Goal: Transaction & Acquisition: Purchase product/service

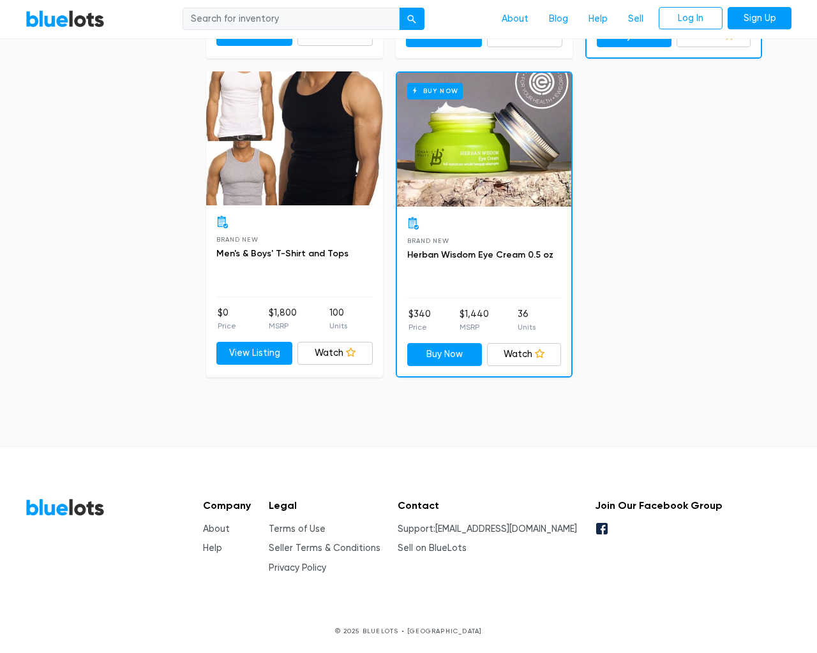
scroll to position [5110, 0]
type input "the"
type input "[EMAIL_ADDRESS][DOMAIN_NAME]"
type input "e"
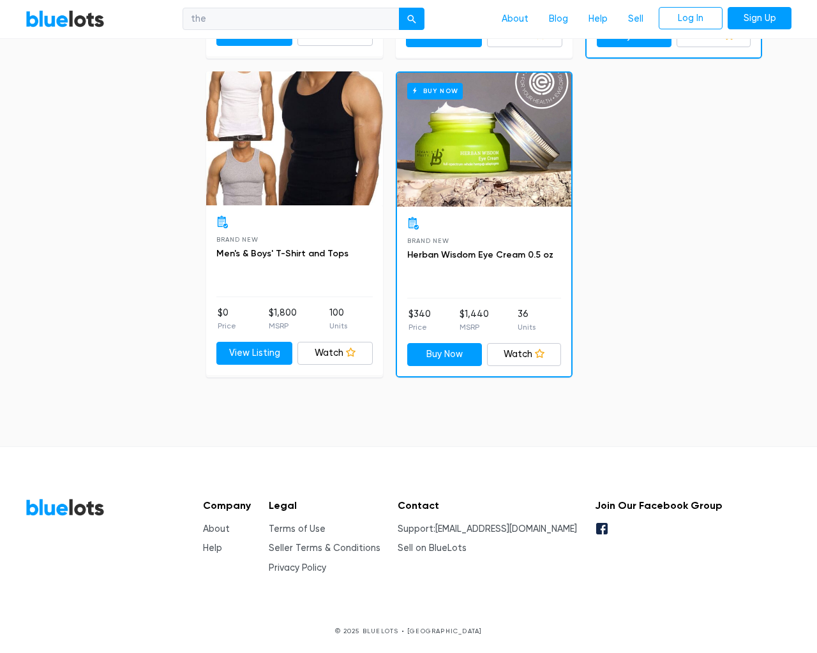
checkbox New"] "false"
checkbox Pulls"] "false"
checkbox Accessories"] "false"
checkbox input "false"
checkbox Beauty"] "false"
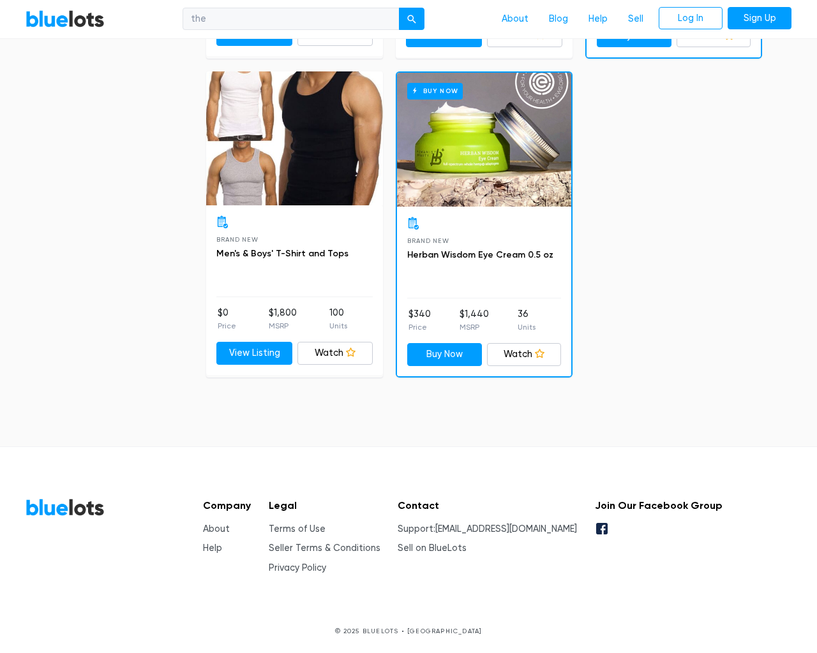
checkbox Goods"] "false"
checkbox Garden"] "false"
checkbox Baby"] "false"
checkbox input "false"
type input "e"
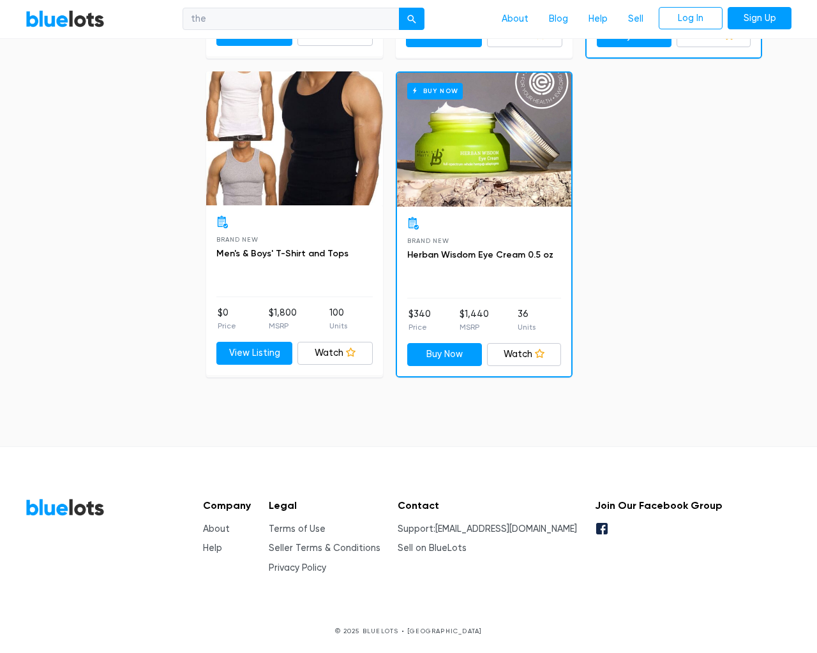
select select "10000"
select select "50000"
select select "ending_soonest"
select select "50000"
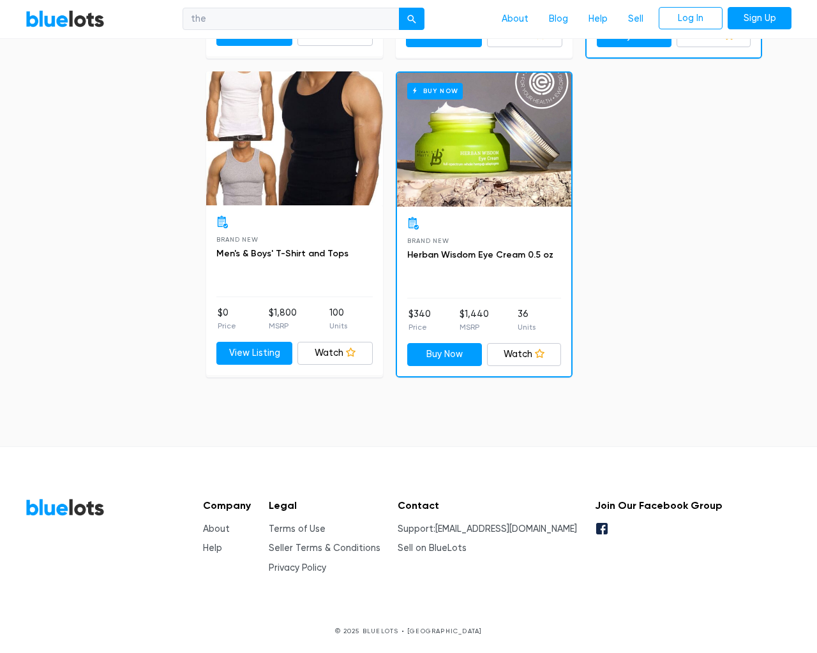
select select "highest_price"
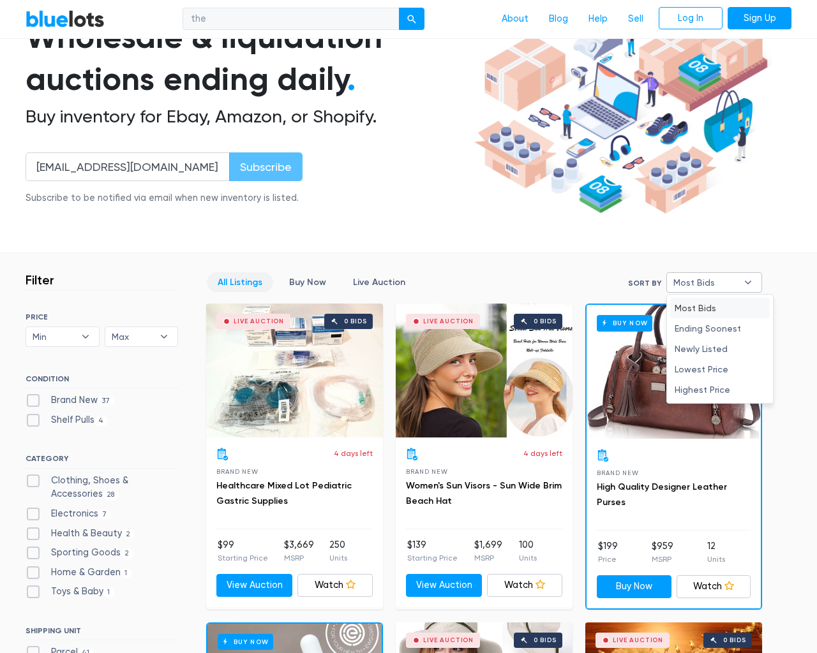
type input "e"
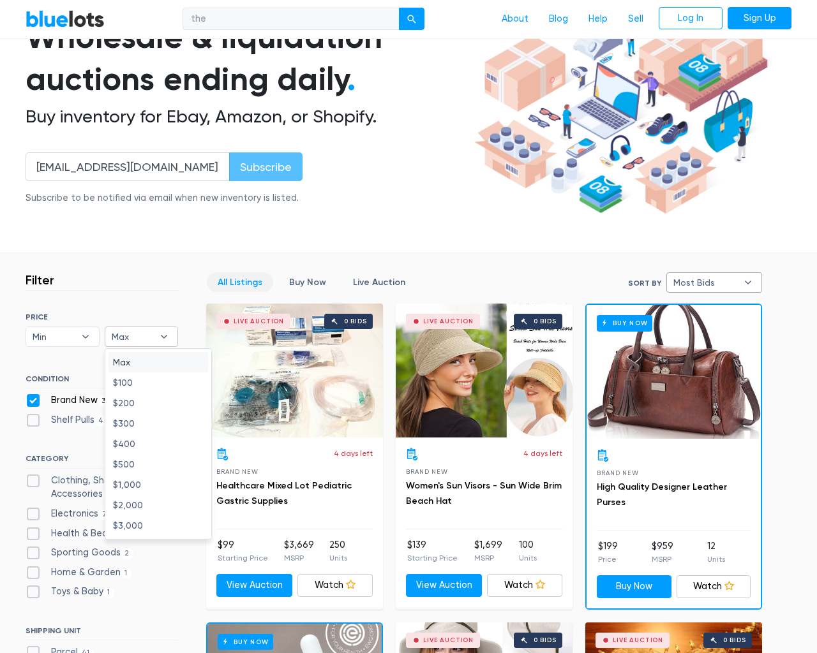
checkbox New"] "false"
checkbox Pulls"] "false"
checkbox Accessories"] "false"
checkbox input "false"
checkbox Beauty"] "false"
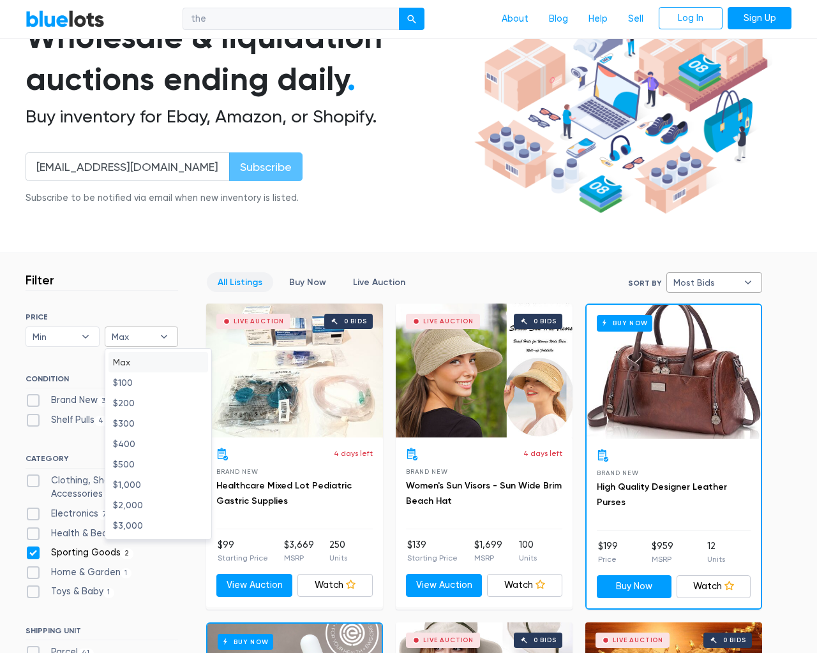
checkbox Goods"] "false"
checkbox Garden"] "false"
checkbox Baby"] "false"
checkbox input "false"
type input "e"
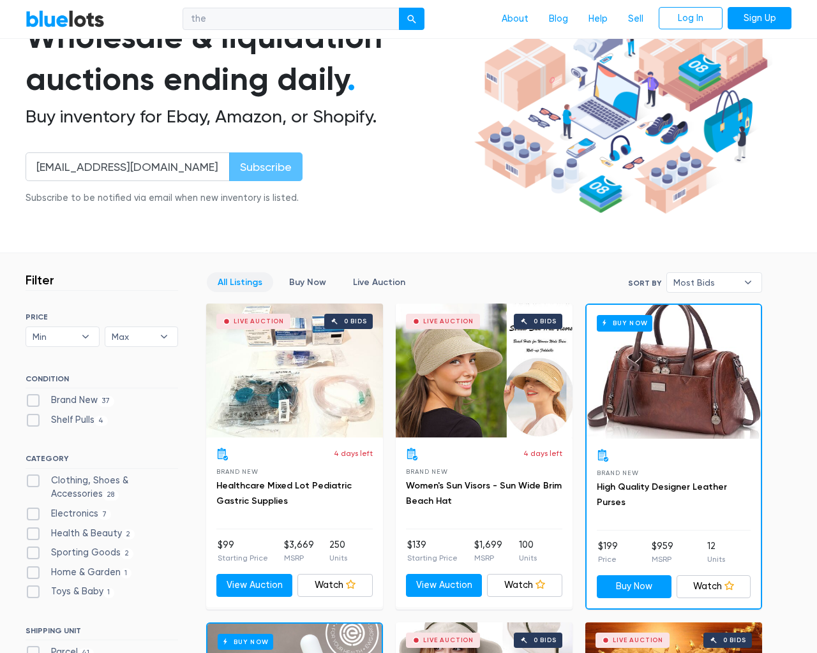
select select "most_bids"
type input "e"
checkbox New"] "false"
checkbox Pulls"] "false"
checkbox Accessories"] "false"
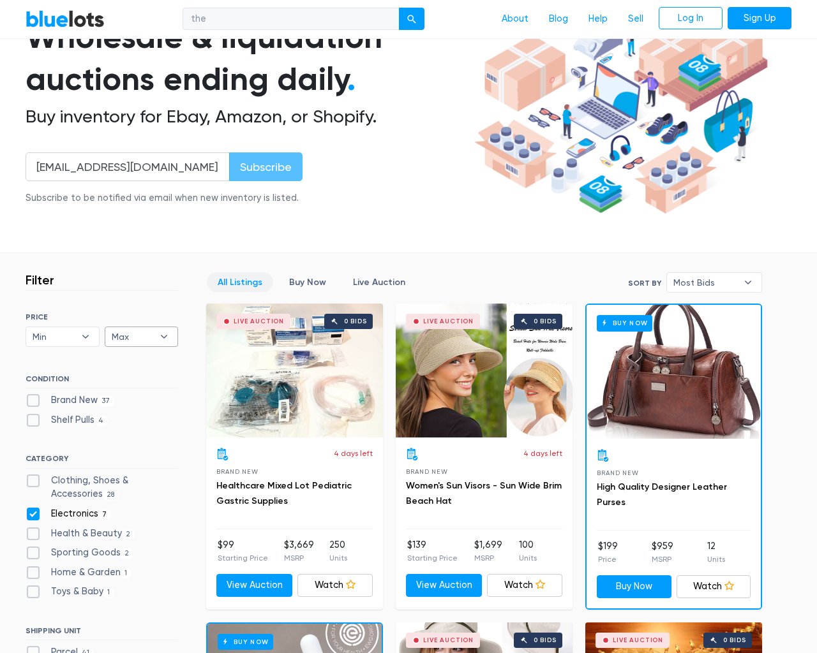
checkbox input "false"
checkbox Beauty"] "false"
checkbox Goods"] "false"
checkbox Garden"] "false"
checkbox Baby"] "false"
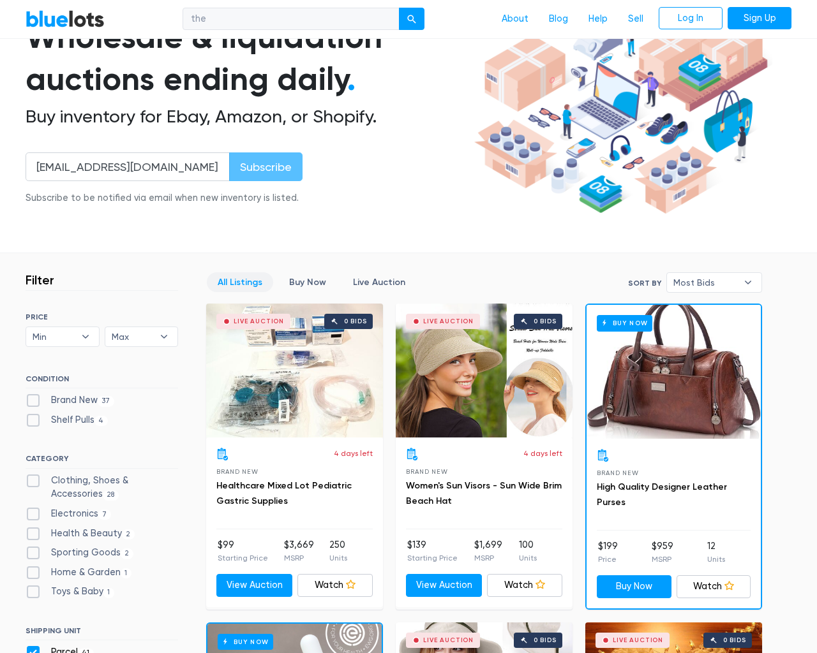
checkbox input "false"
type input "e"
select select
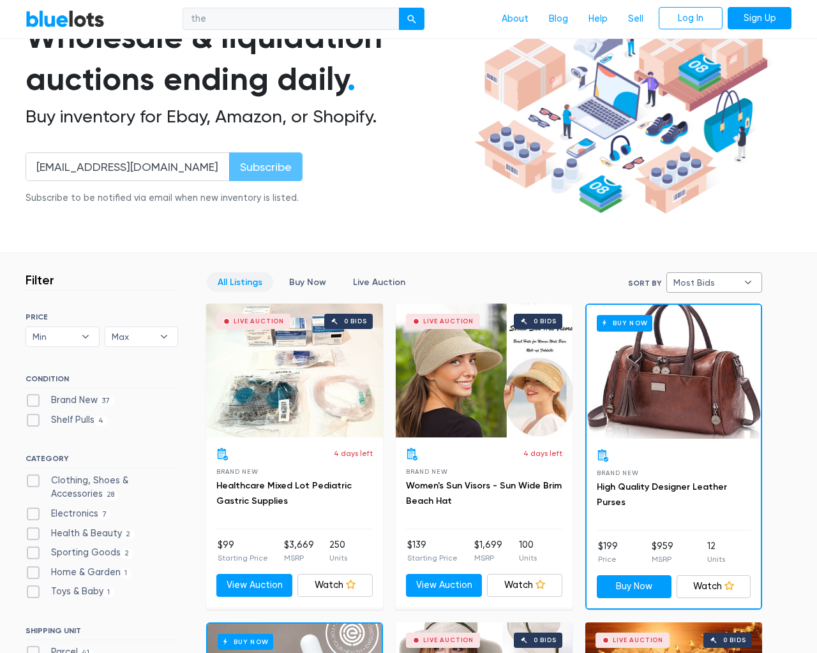
select select "most_bids"
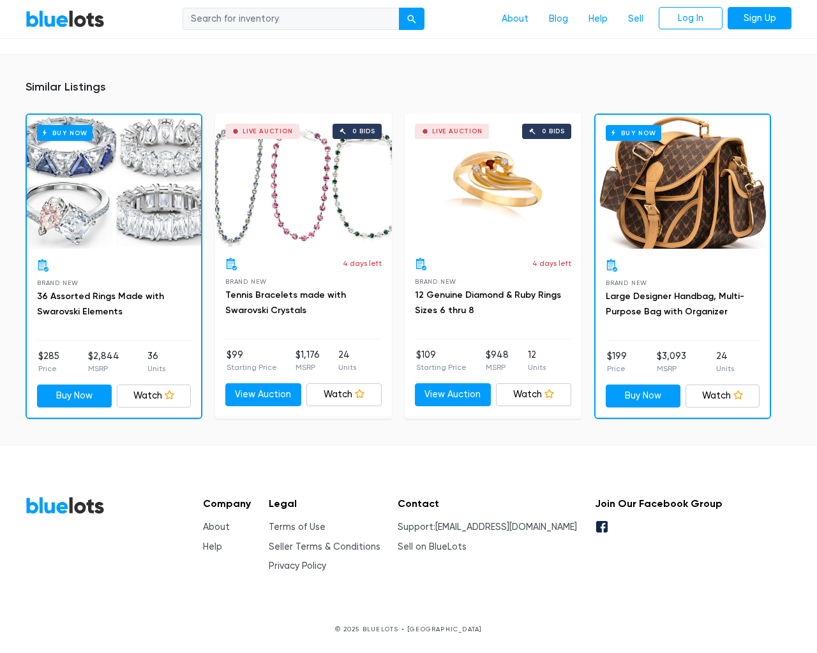
scroll to position [1029, 0]
type input "the"
